Goal: Task Accomplishment & Management: Use online tool/utility

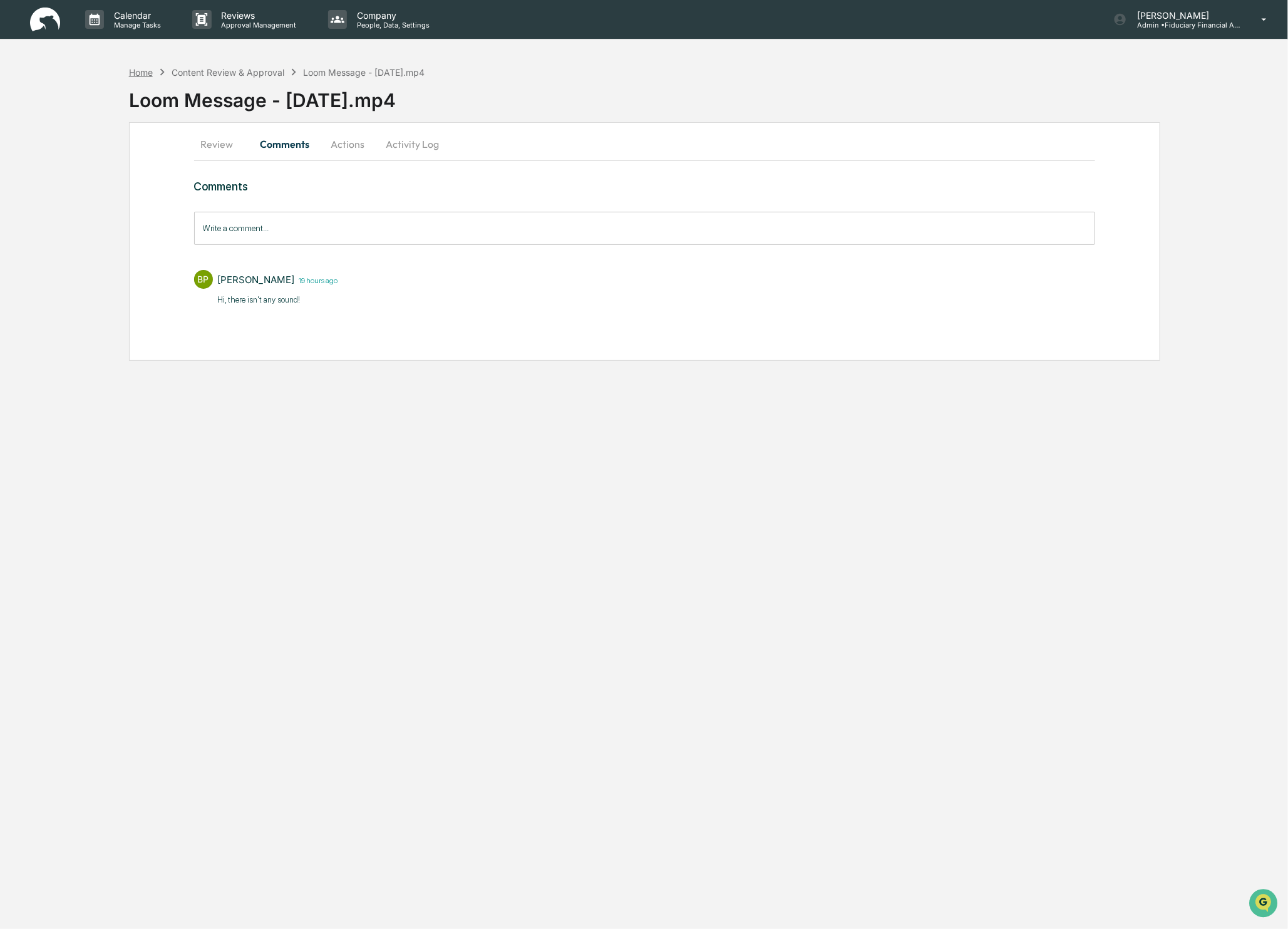
click at [142, 77] on div "Home Content Review & Approval Loom Message - 4 September 2025.mp4" at bounding box center [277, 72] width 296 height 14
click at [133, 68] on div "Home" at bounding box center [141, 72] width 24 height 10
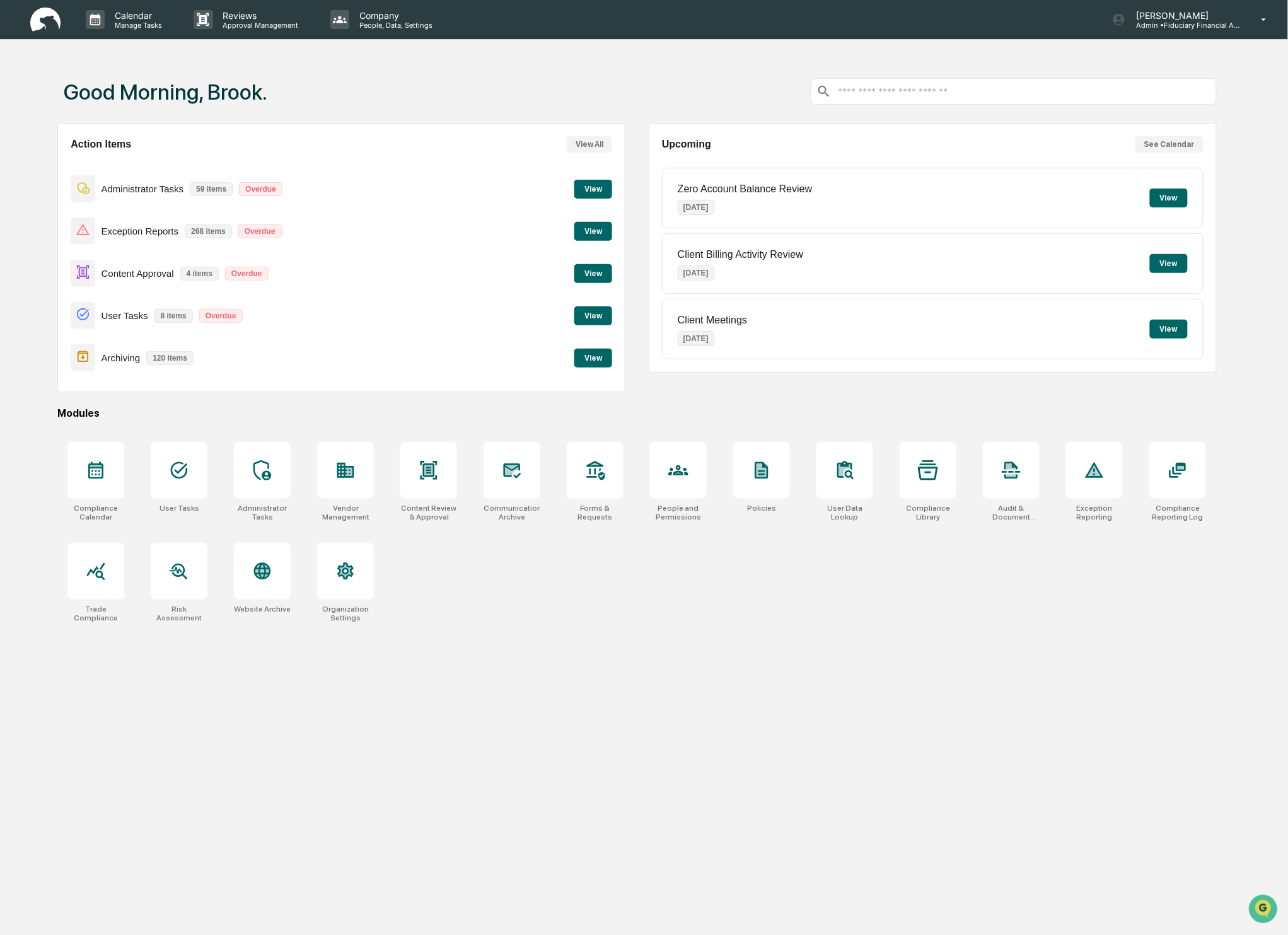
click at [600, 267] on button "View" at bounding box center [593, 274] width 37 height 19
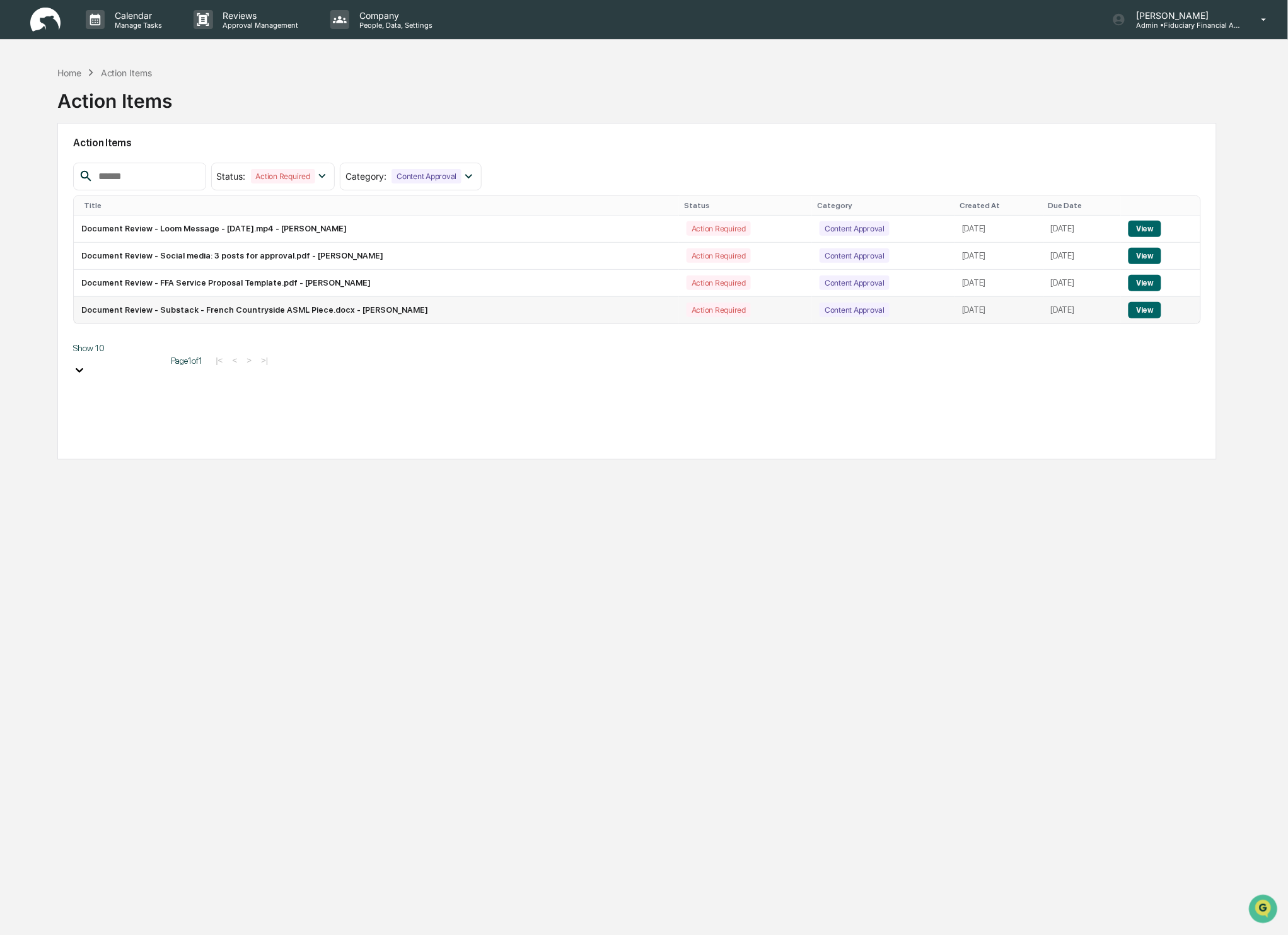
click at [1161, 307] on button "View" at bounding box center [1144, 309] width 32 height 16
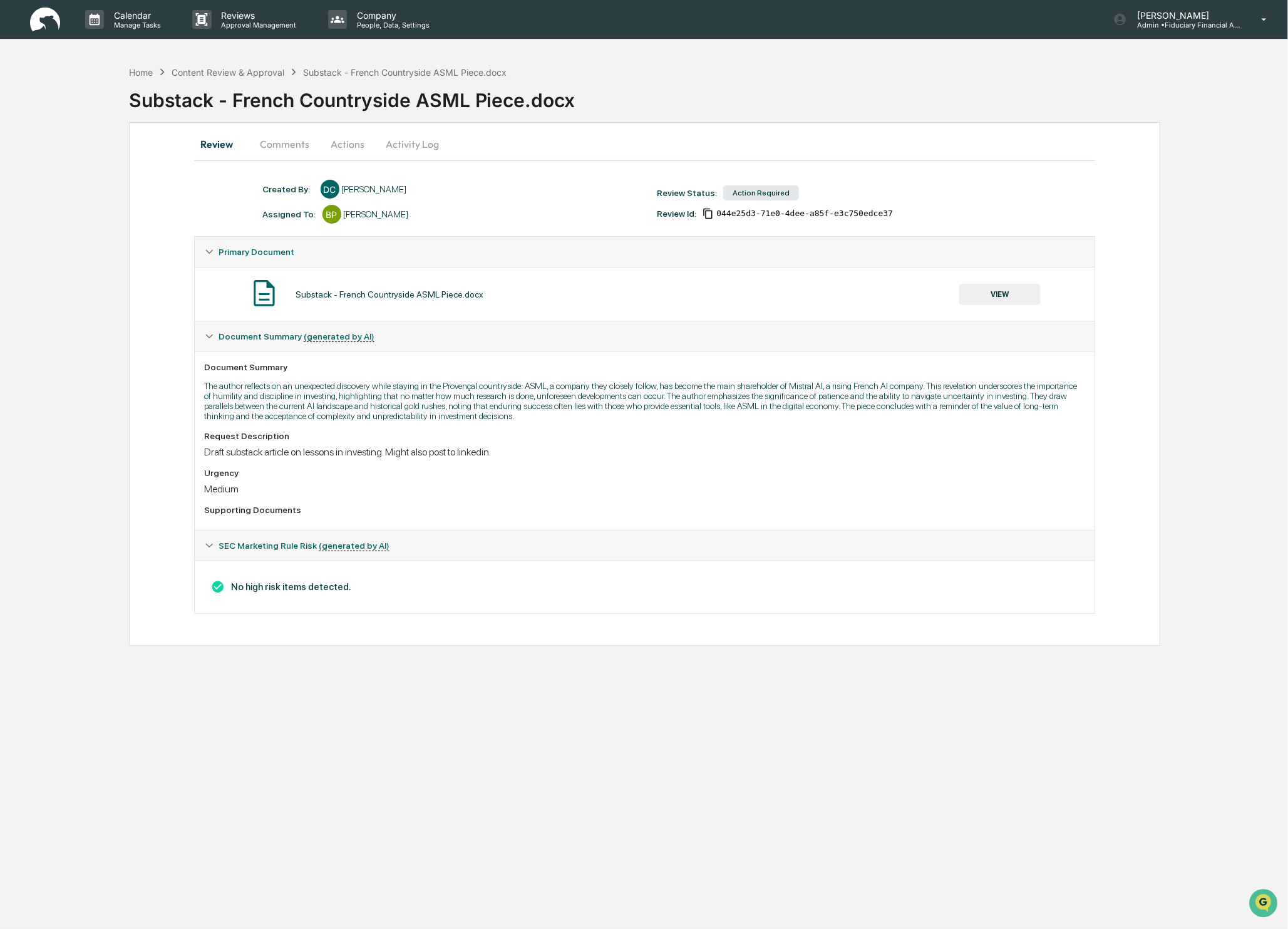
click at [1004, 303] on button "VIEW" at bounding box center [1000, 294] width 81 height 21
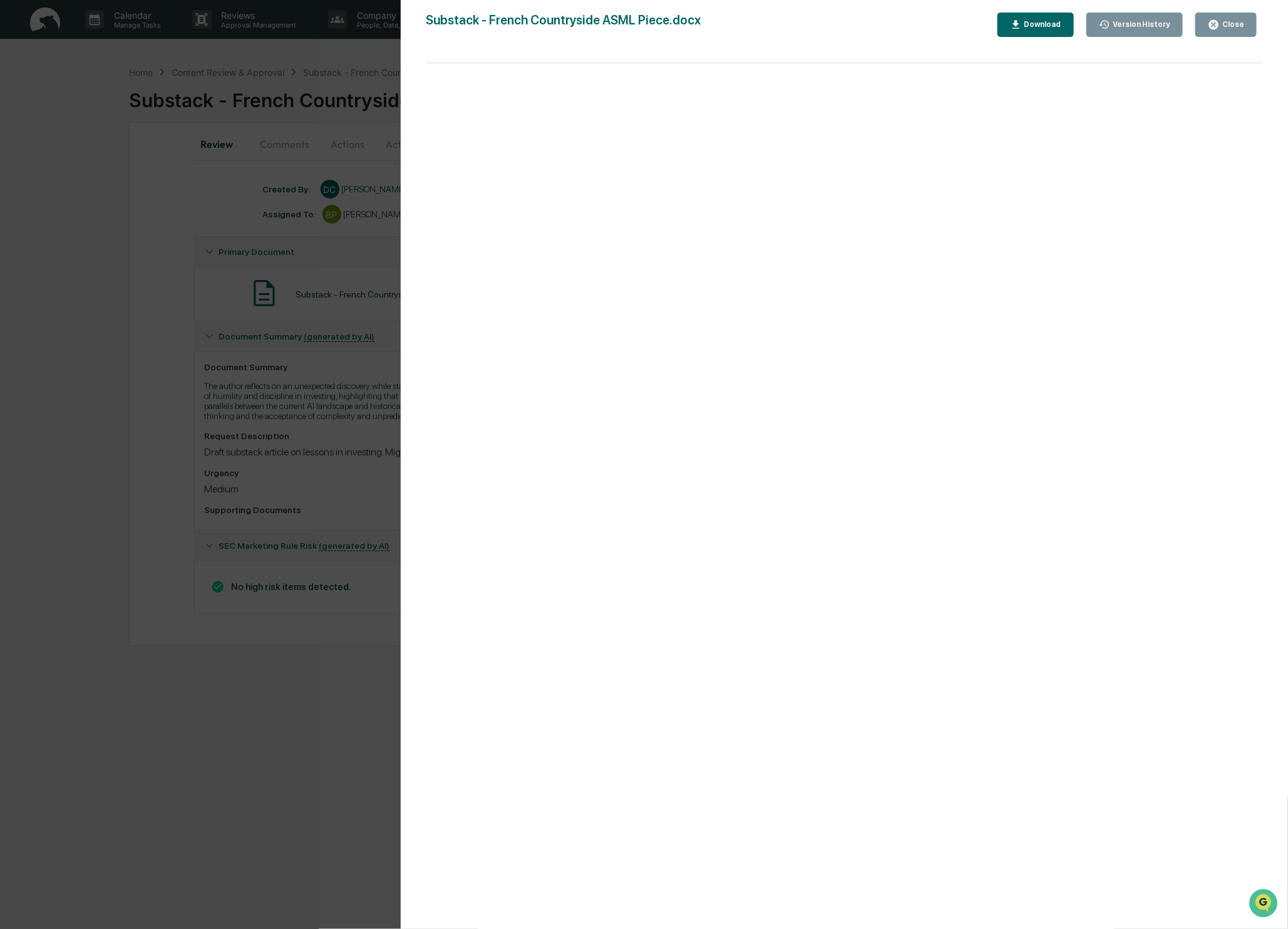
click at [1235, 19] on div "Close" at bounding box center [1226, 24] width 36 height 12
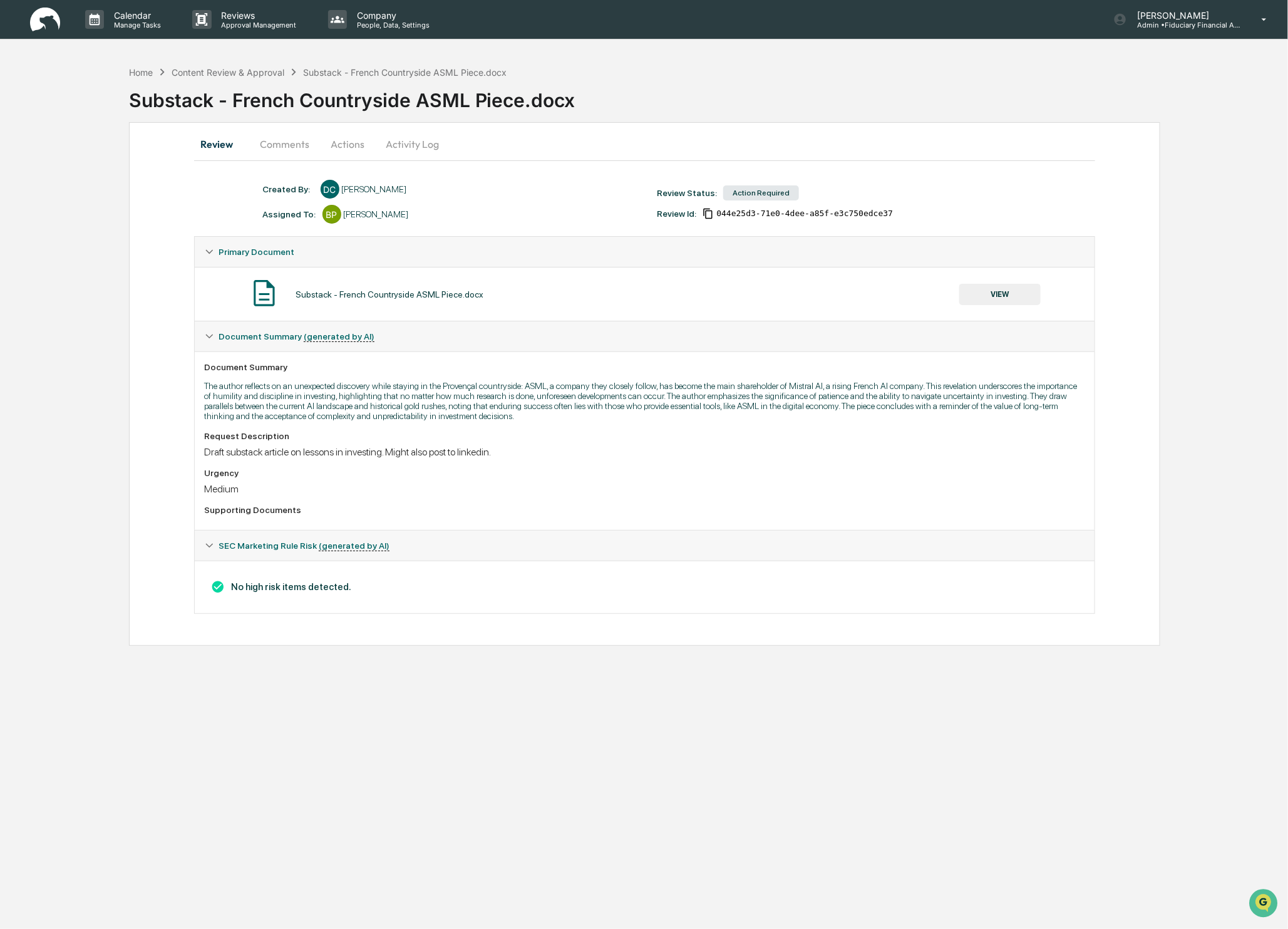
click at [363, 143] on button "Actions" at bounding box center [348, 144] width 57 height 30
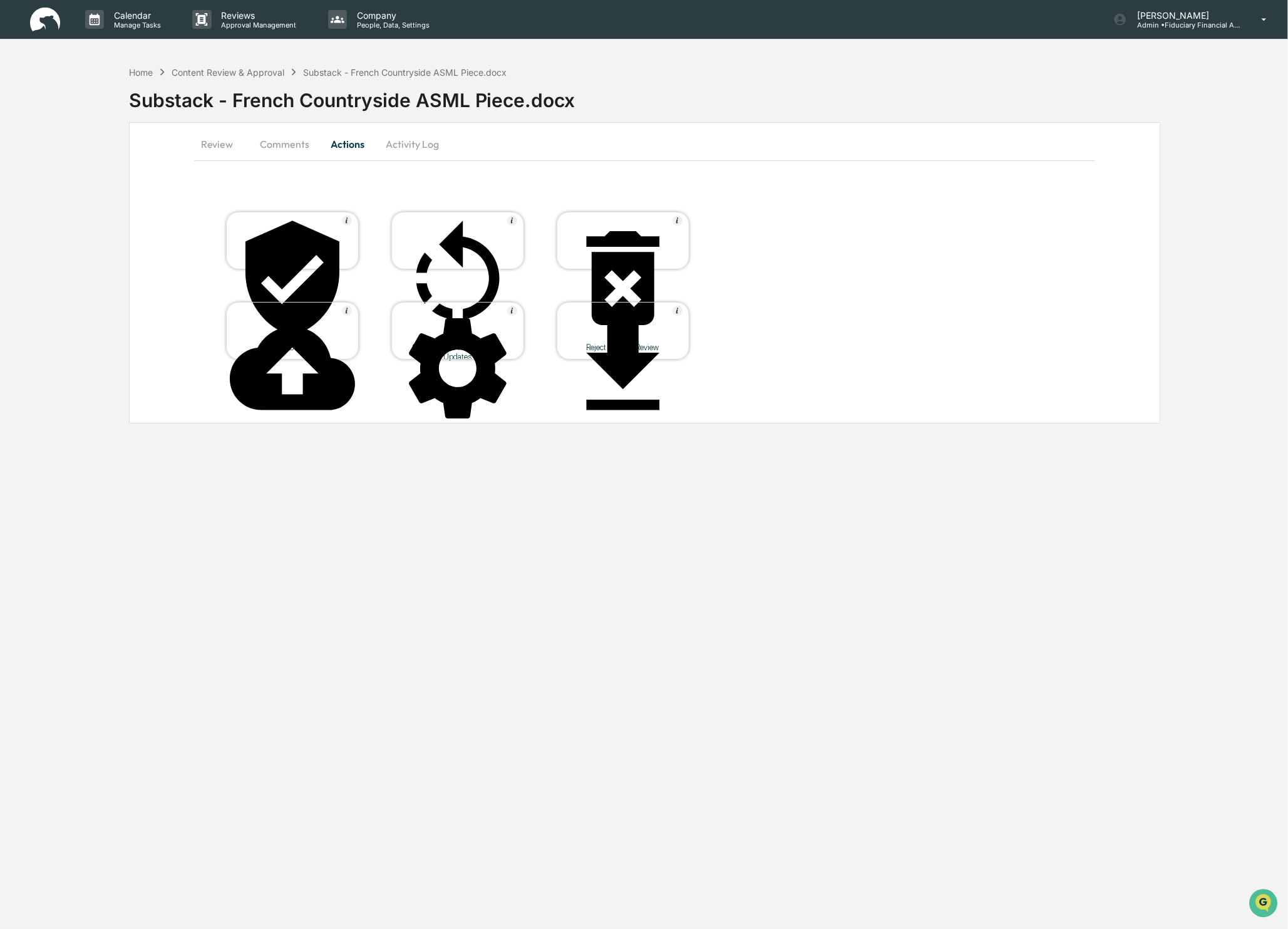
click at [291, 271] on table "Approve Document Send Back to Requestor for Updates Reject & Close Review Uploa…" at bounding box center [458, 285] width 528 height 211
click at [286, 343] on div "Approve Document" at bounding box center [292, 347] width 113 height 9
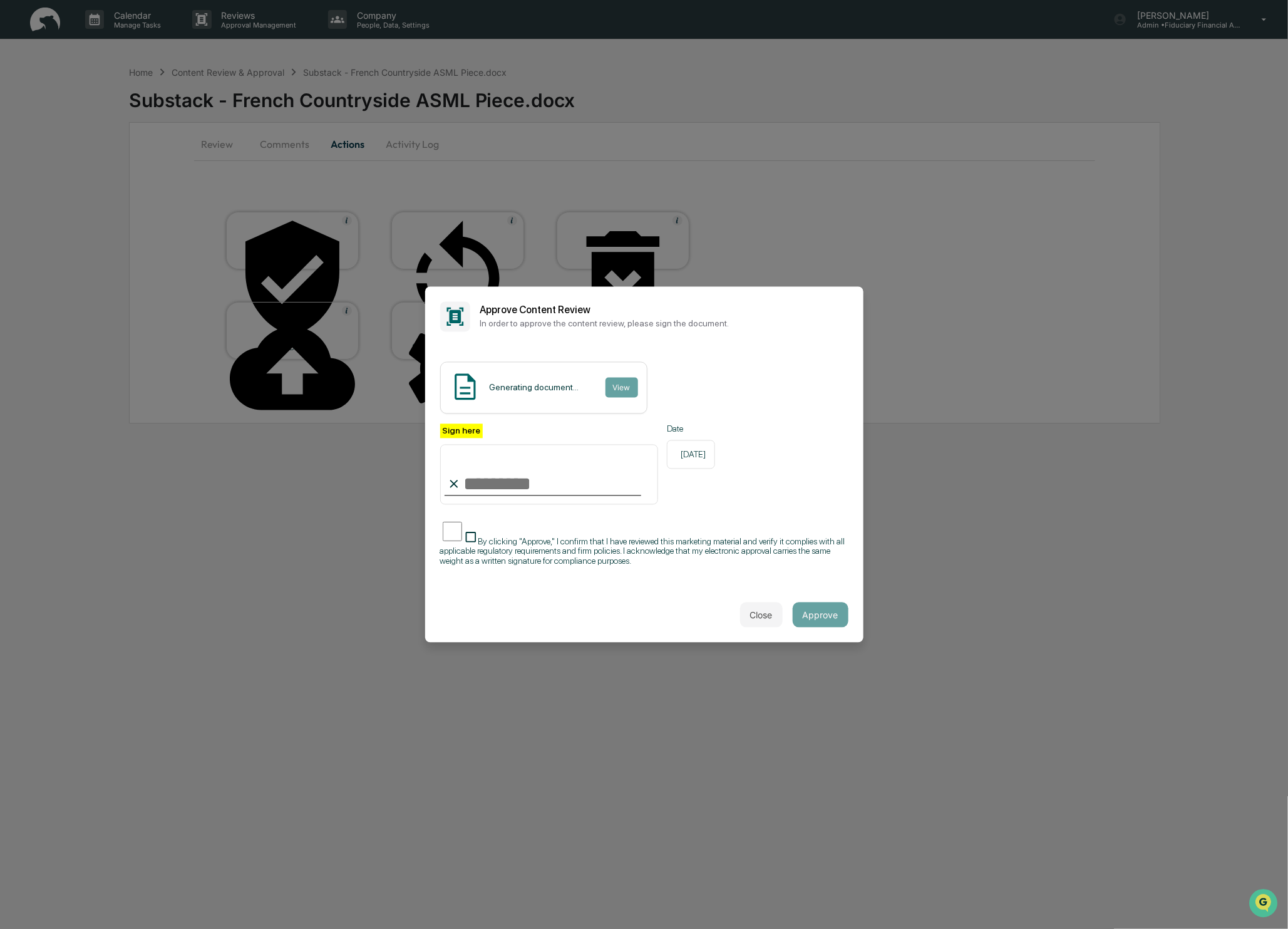
click at [464, 487] on input "Sign here" at bounding box center [549, 475] width 219 height 61
type input "**********"
click at [813, 615] on button "Approve" at bounding box center [821, 614] width 56 height 25
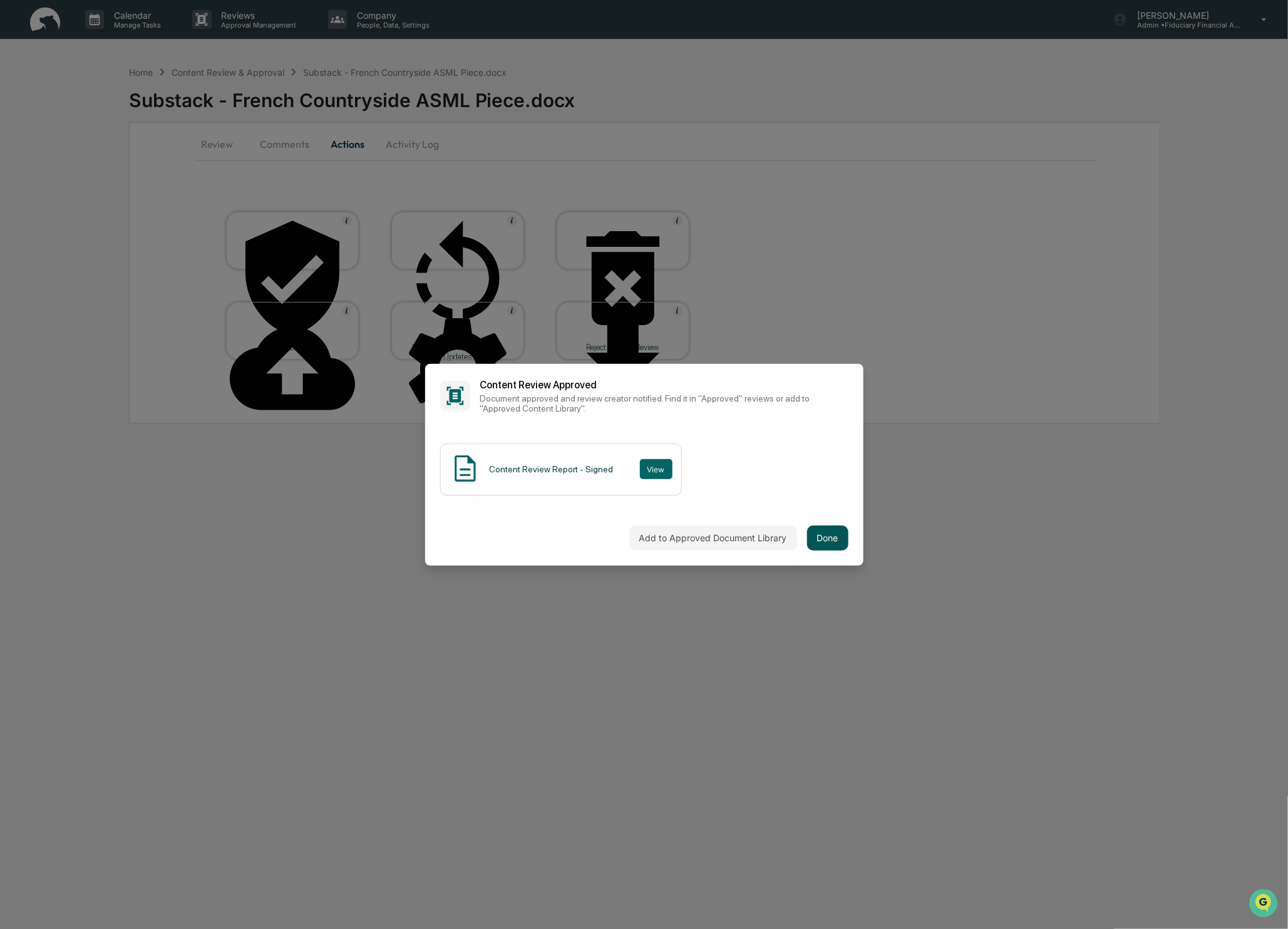
click at [838, 544] on button "Done" at bounding box center [827, 538] width 41 height 25
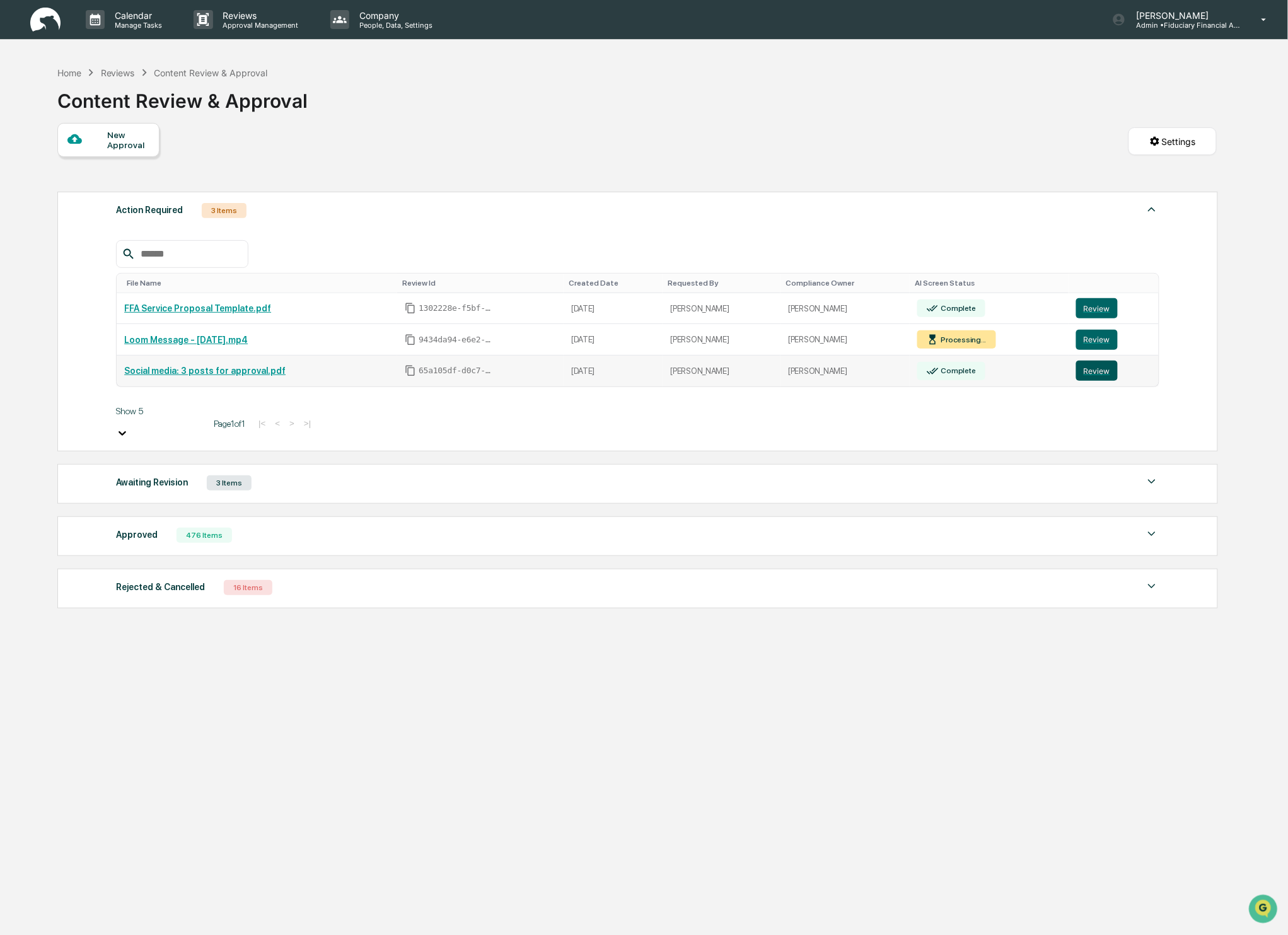
click at [1087, 379] on button "Review" at bounding box center [1097, 371] width 41 height 21
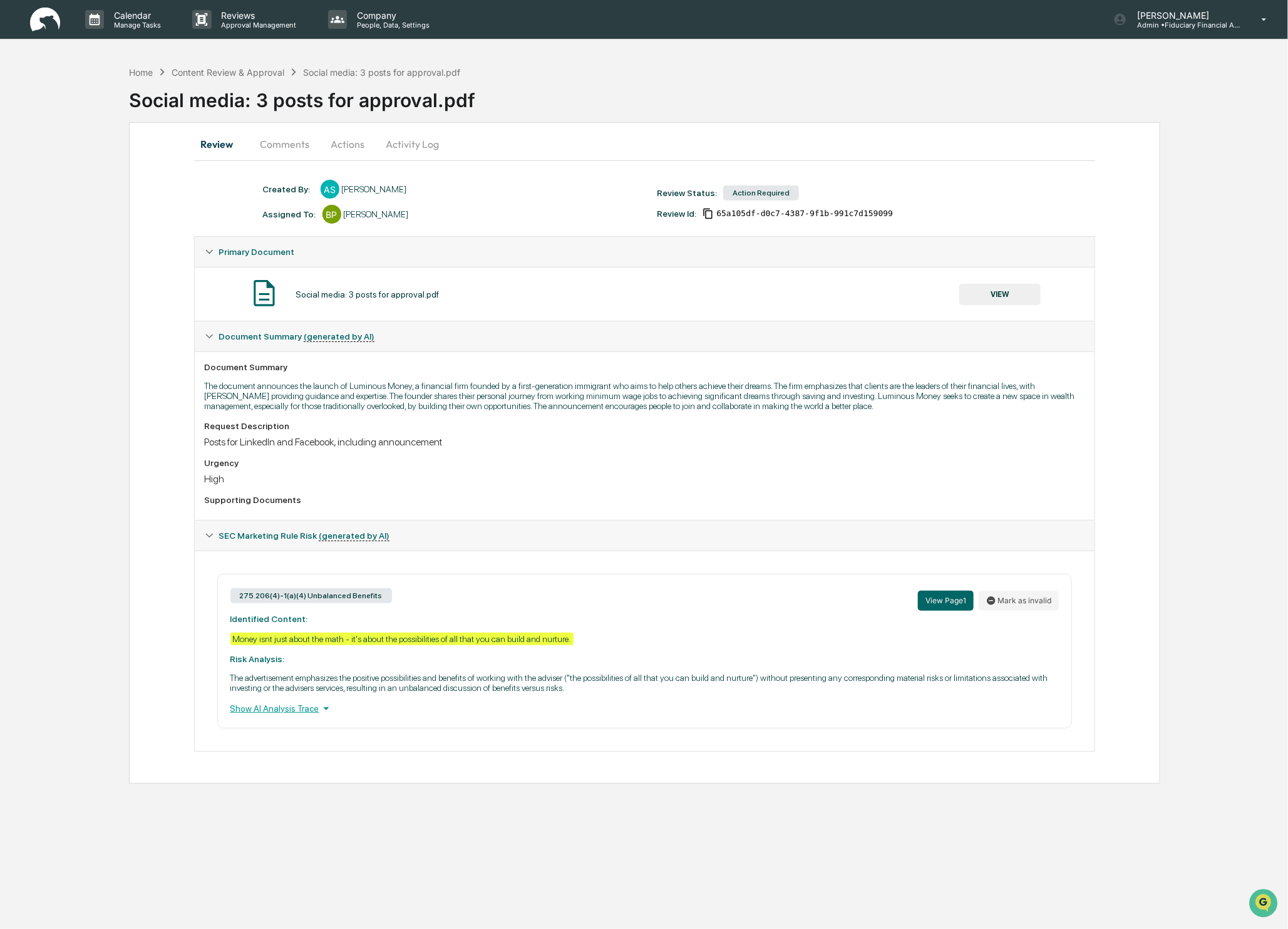
click at [1006, 287] on button "VIEW" at bounding box center [1000, 294] width 81 height 21
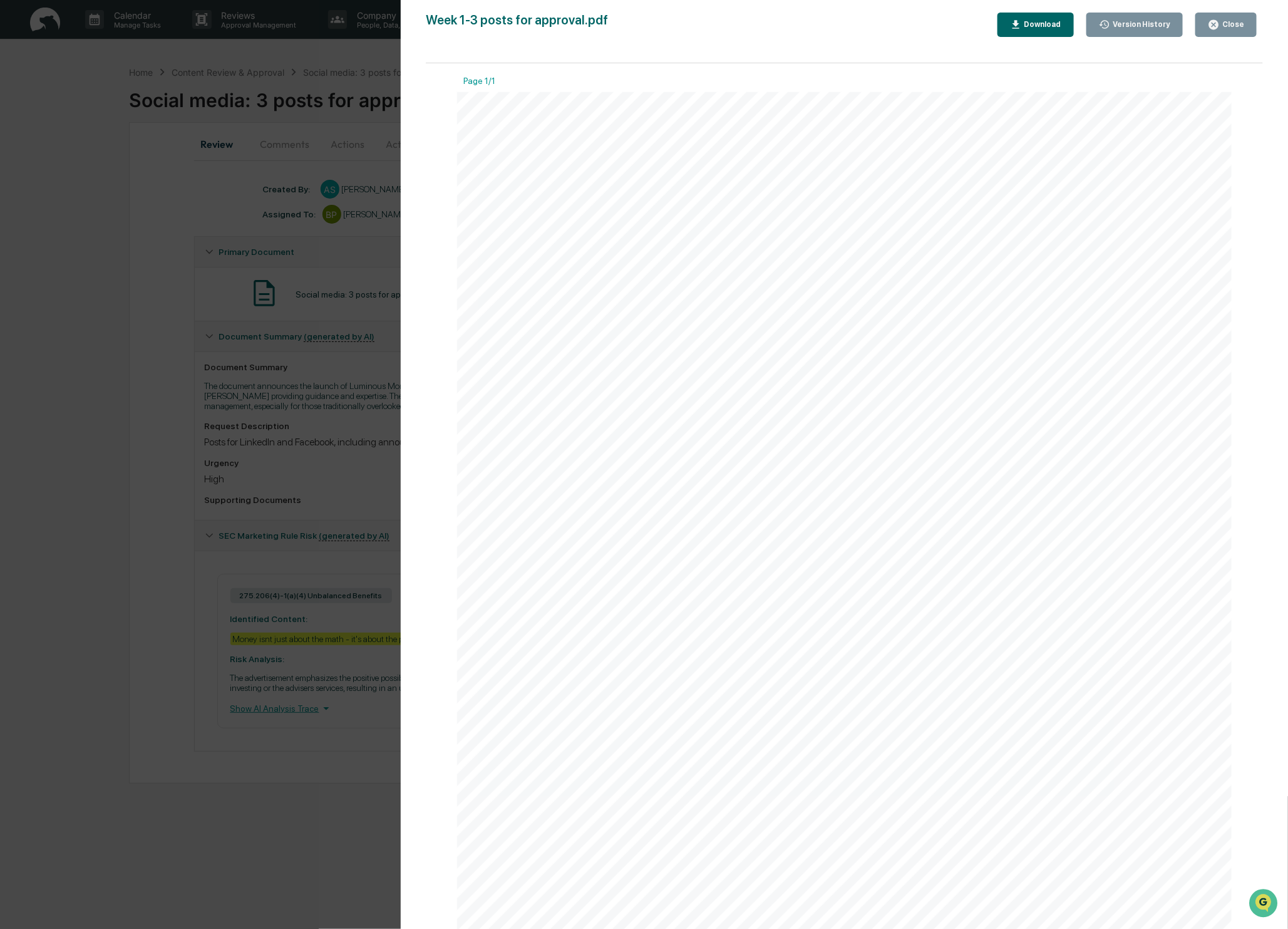
click at [82, 125] on div "Version History [DATE] 07:40 PM [PERSON_NAME] Week 1-3 posts for approval.pdf C…" at bounding box center [644, 464] width 1288 height 929
